Goal: Task Accomplishment & Management: Complete application form

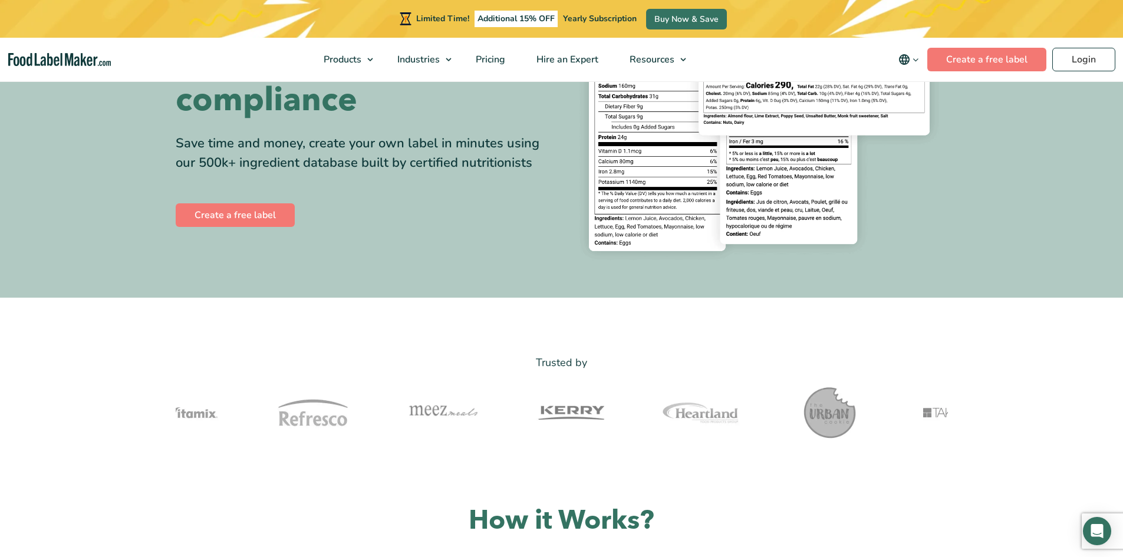
scroll to position [177, 0]
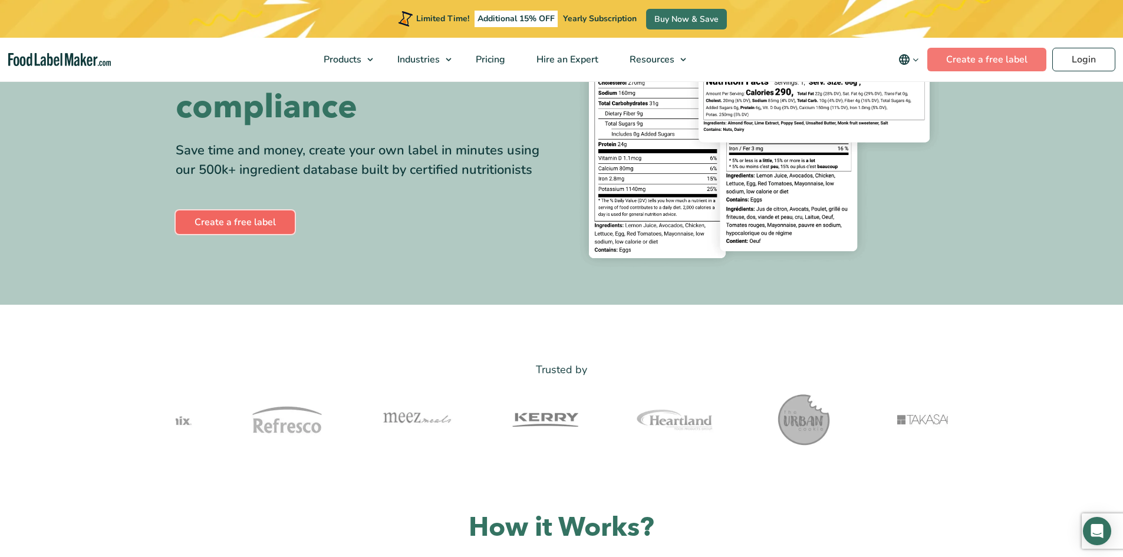
click at [239, 225] on link "Create a free label" at bounding box center [235, 222] width 119 height 24
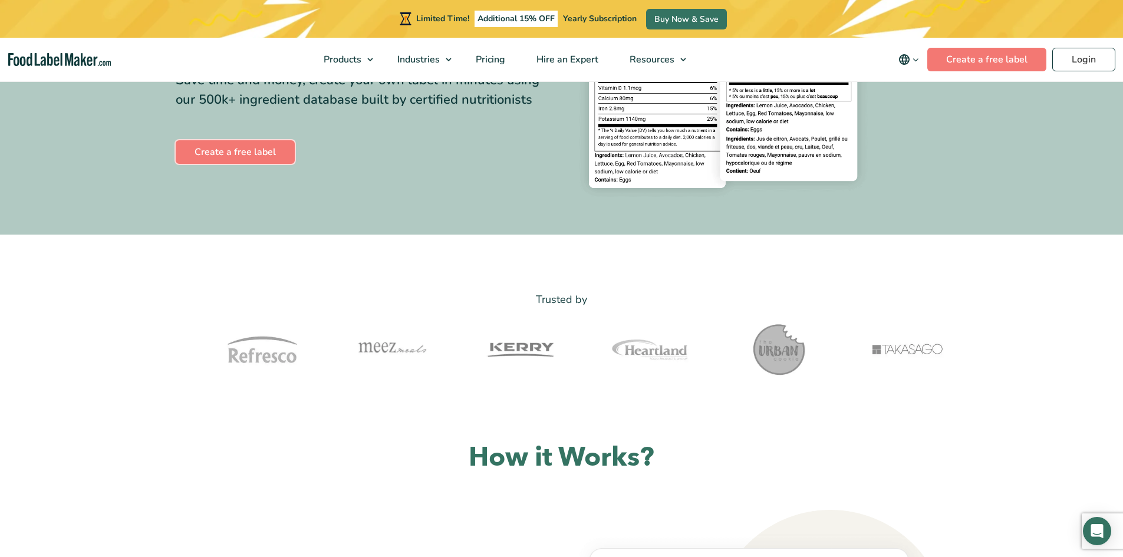
scroll to position [471, 0]
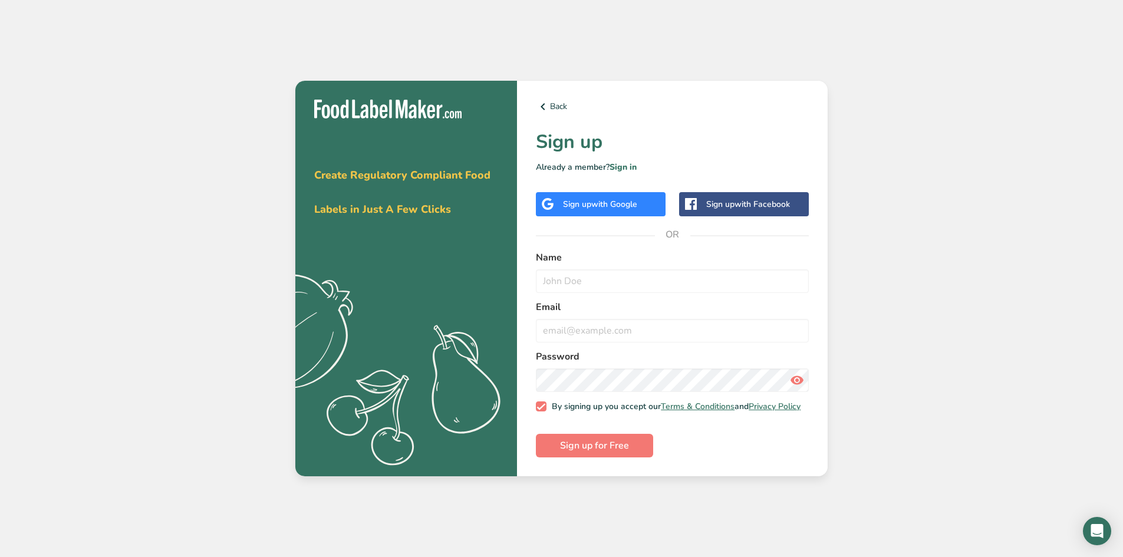
click at [621, 207] on div "Sign up with Google" at bounding box center [601, 204] width 130 height 24
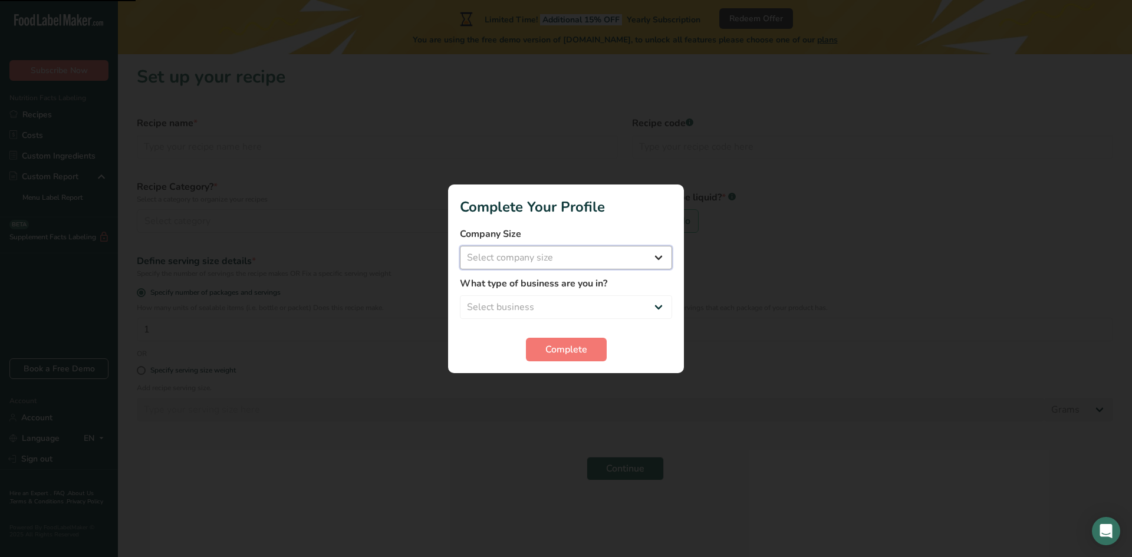
click at [546, 262] on select "Select company size Fewer than 10 Employees 10 to 50 Employees 51 to 500 Employ…" at bounding box center [566, 258] width 212 height 24
click at [781, 255] on div at bounding box center [566, 278] width 1132 height 557
click at [626, 304] on select "Select business Packaged Food Manufacturer Restaurant & Cafe Bakery Meal Plans …" at bounding box center [566, 307] width 212 height 24
select select "8"
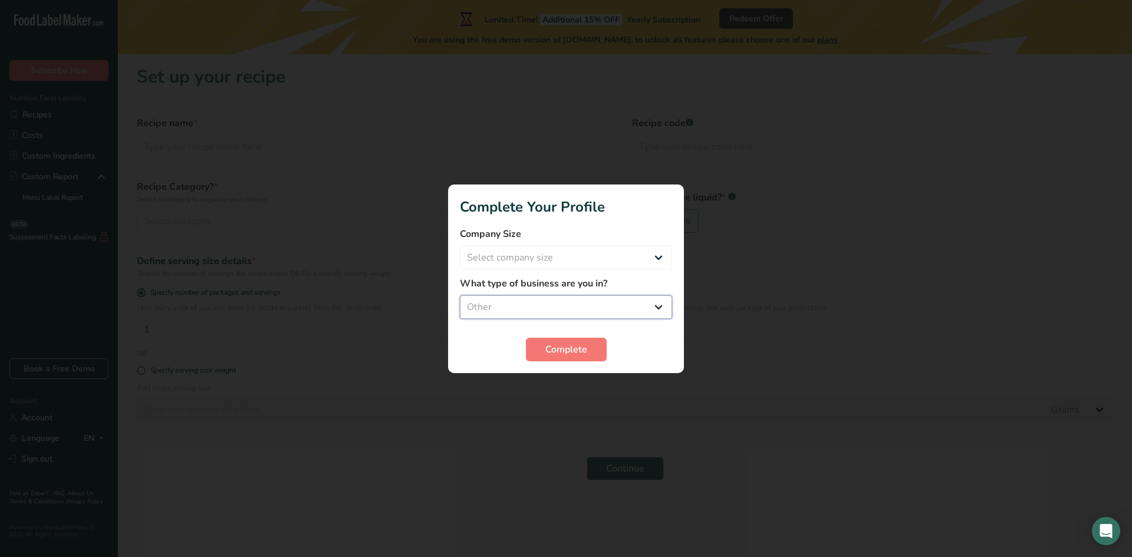
click at [460, 295] on select "Select business Packaged Food Manufacturer Restaurant & Cafe Bakery Meal Plans …" at bounding box center [566, 307] width 212 height 24
click at [519, 264] on select "Select company size Fewer than 10 Employees 10 to 50 Employees 51 to 500 Employ…" at bounding box center [566, 258] width 212 height 24
select select "1"
click at [460, 246] on select "Select company size Fewer than 10 Employees 10 to 50 Employees 51 to 500 Employ…" at bounding box center [566, 258] width 212 height 24
click at [559, 348] on span "Complete" at bounding box center [566, 349] width 42 height 14
